Goal: Transaction & Acquisition: Book appointment/travel/reservation

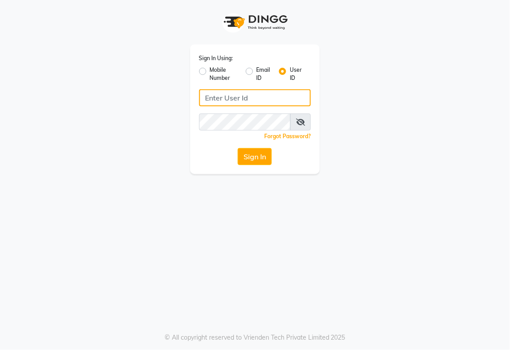
type input "987654321"
click at [210, 69] on label "Mobile Number" at bounding box center [224, 74] width 29 height 16
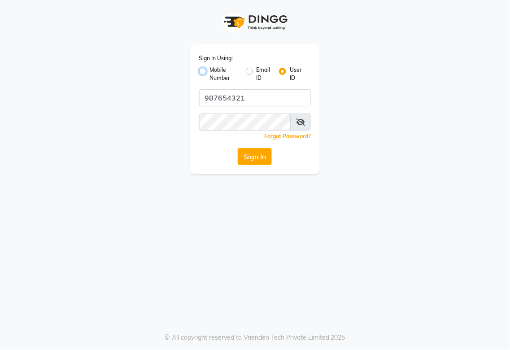
click at [210, 69] on input "Mobile Number" at bounding box center [213, 69] width 6 height 6
radio input "true"
radio input "false"
click at [256, 159] on button "Sign In" at bounding box center [255, 156] width 34 height 17
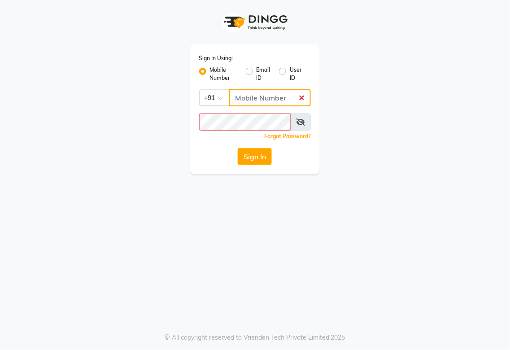
click at [261, 96] on input "Username" at bounding box center [270, 97] width 82 height 17
type input "987654321"
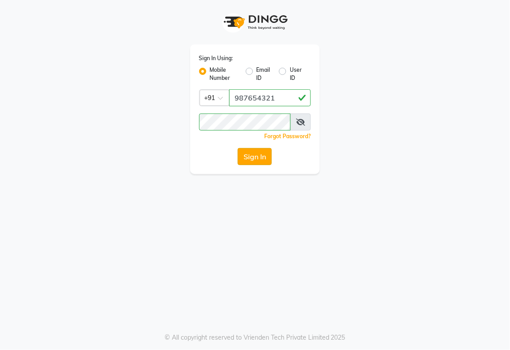
click at [260, 158] on button "Sign In" at bounding box center [255, 156] width 34 height 17
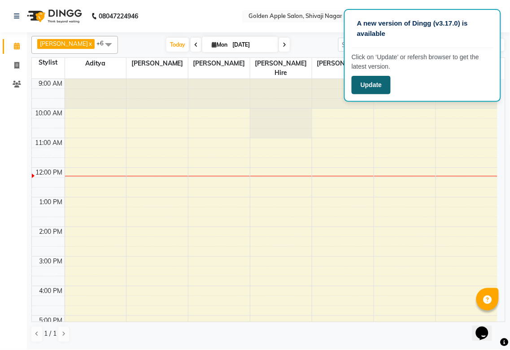
click at [363, 83] on button "Update" at bounding box center [371, 85] width 39 height 18
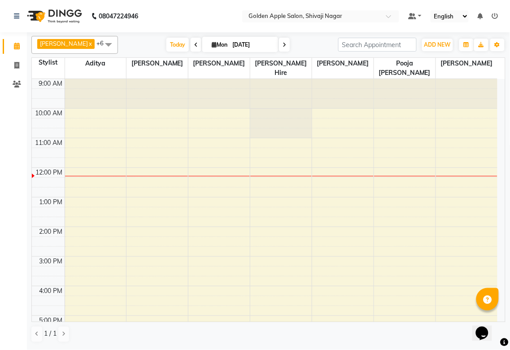
click at [338, 177] on div "9:00 AM 10:00 AM 11:00 AM 12:00 PM 1:00 PM 2:00 PM 3:00 PM 4:00 PM 5:00 PM 6:00…" at bounding box center [265, 271] width 466 height 385
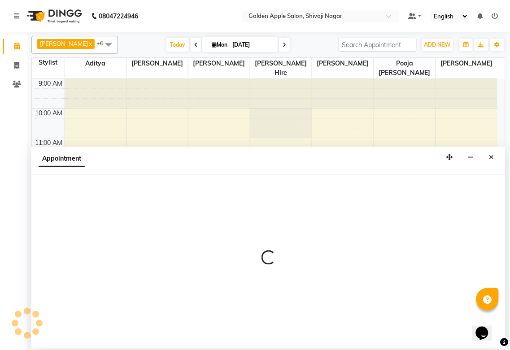
select select "87844"
select select "720"
select select "tentative"
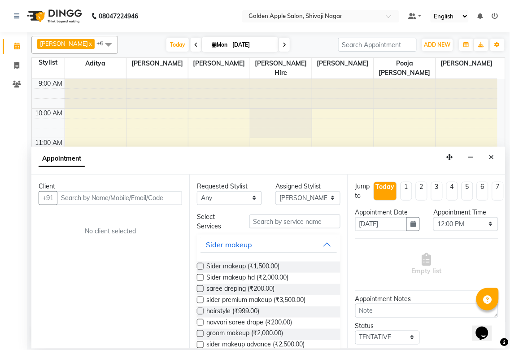
click at [67, 199] on input "text" at bounding box center [119, 198] width 125 height 14
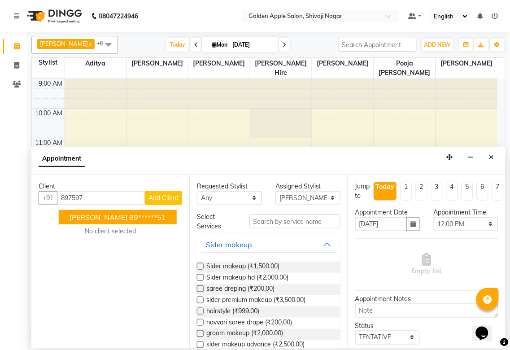
click at [65, 216] on button "[PERSON_NAME] 89******51" at bounding box center [118, 217] width 118 height 14
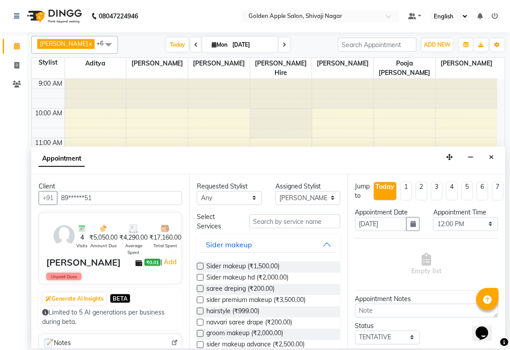
type input "89******51"
click at [214, 196] on select "Any [PERSON_NAME] [PERSON_NAME] [PERSON_NAME] [PERSON_NAME] Hire operator pooja…" at bounding box center [229, 198] width 65 height 14
select select "87844"
click at [197, 191] on select "Any [PERSON_NAME] [PERSON_NAME] [PERSON_NAME] [PERSON_NAME] Hire operator pooja…" at bounding box center [229, 198] width 65 height 14
click at [256, 223] on input "text" at bounding box center [294, 221] width 91 height 14
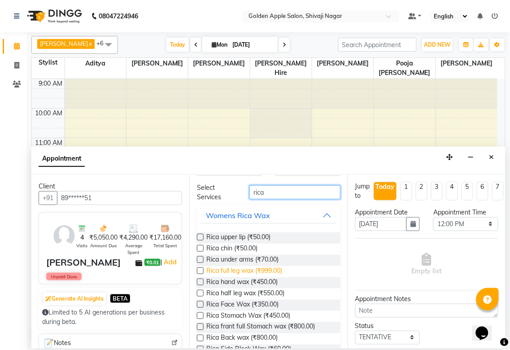
scroll to position [50, 0]
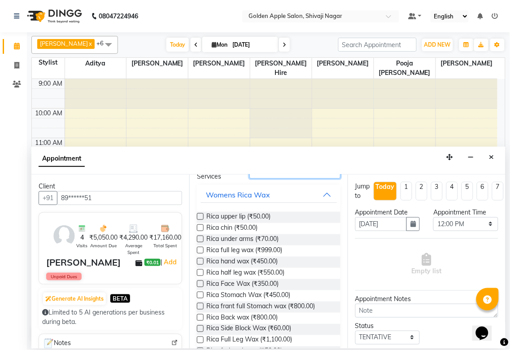
type input "rica"
click at [199, 259] on label at bounding box center [200, 261] width 7 height 7
click at [199, 259] on input "checkbox" at bounding box center [200, 262] width 6 height 6
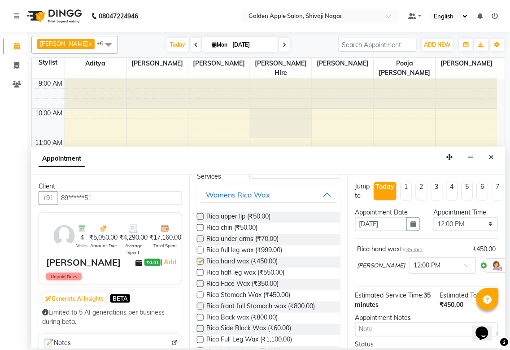
checkbox input "false"
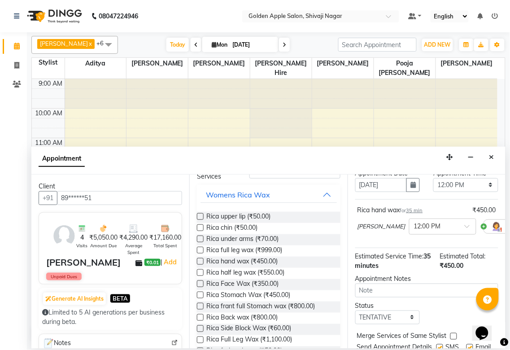
scroll to position [88, 0]
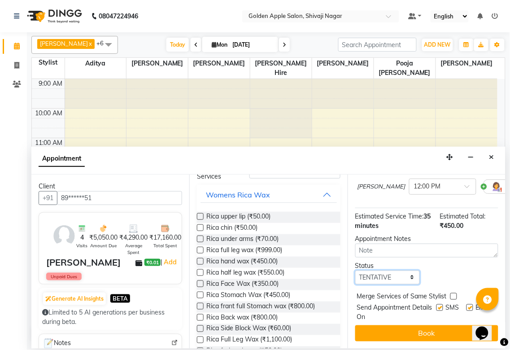
click at [386, 271] on select "Select TENTATIVE CONFIRM CHECK-IN UPCOMING" at bounding box center [387, 278] width 65 height 14
select select "confirm booking"
click at [355, 271] on select "Select TENTATIVE CONFIRM CHECK-IN UPCOMING" at bounding box center [387, 278] width 65 height 14
click at [437, 304] on label at bounding box center [440, 307] width 7 height 7
click at [437, 306] on input "checkbox" at bounding box center [440, 309] width 6 height 6
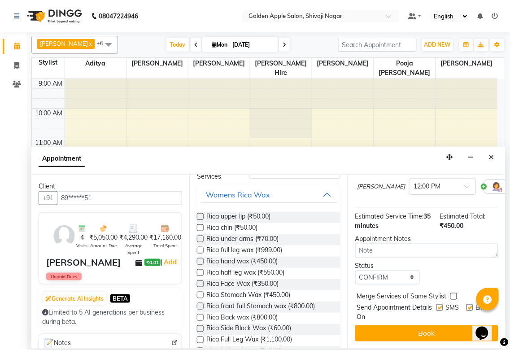
checkbox input "false"
click at [467, 304] on label at bounding box center [470, 307] width 7 height 7
click at [467, 306] on input "checkbox" at bounding box center [470, 309] width 6 height 6
checkbox input "false"
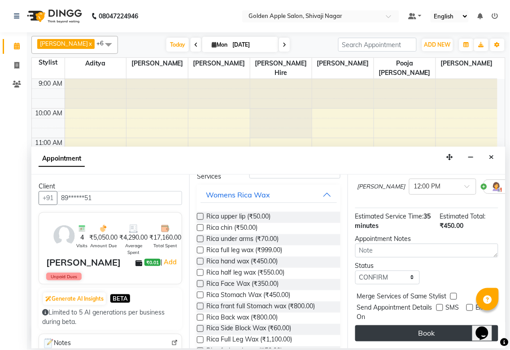
click at [446, 325] on button "Book" at bounding box center [426, 333] width 143 height 16
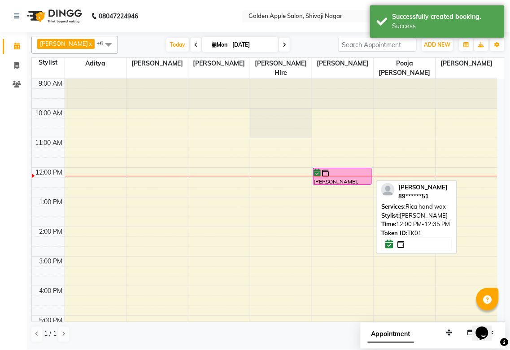
click at [367, 181] on div "[PERSON_NAME], TK01, 12:00 PM-12:35 PM, Rica hand wax" at bounding box center [343, 176] width 58 height 16
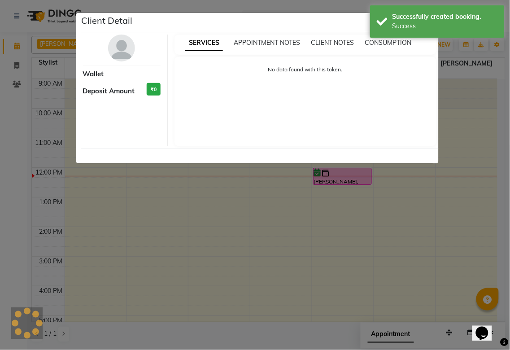
select select "6"
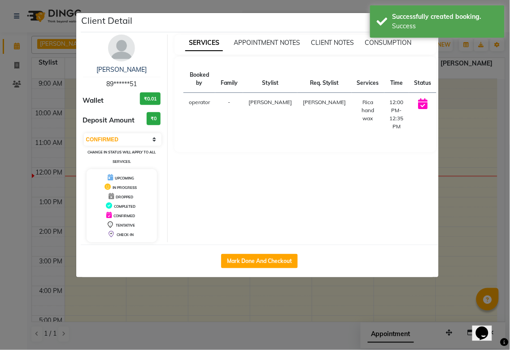
click at [443, 104] on button "START" at bounding box center [452, 104] width 18 height 11
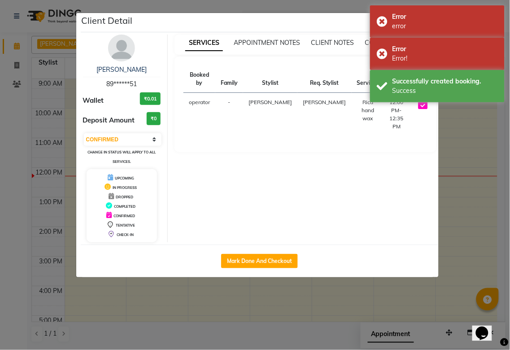
click at [451, 211] on ngb-modal-window "Client Detail [PERSON_NAME] 89******51 Wallet ₹0.01 Deposit Amount ₹0 Select IN…" at bounding box center [255, 175] width 510 height 350
